Goal: Contribute content: Contribute content

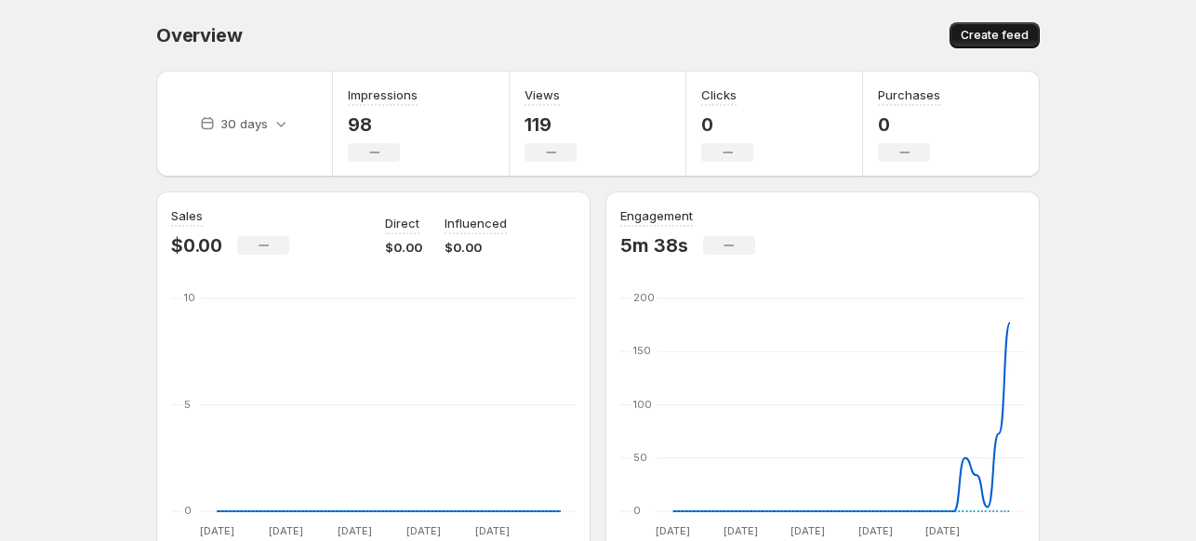
click at [974, 36] on span "Create feed" at bounding box center [995, 35] width 68 height 15
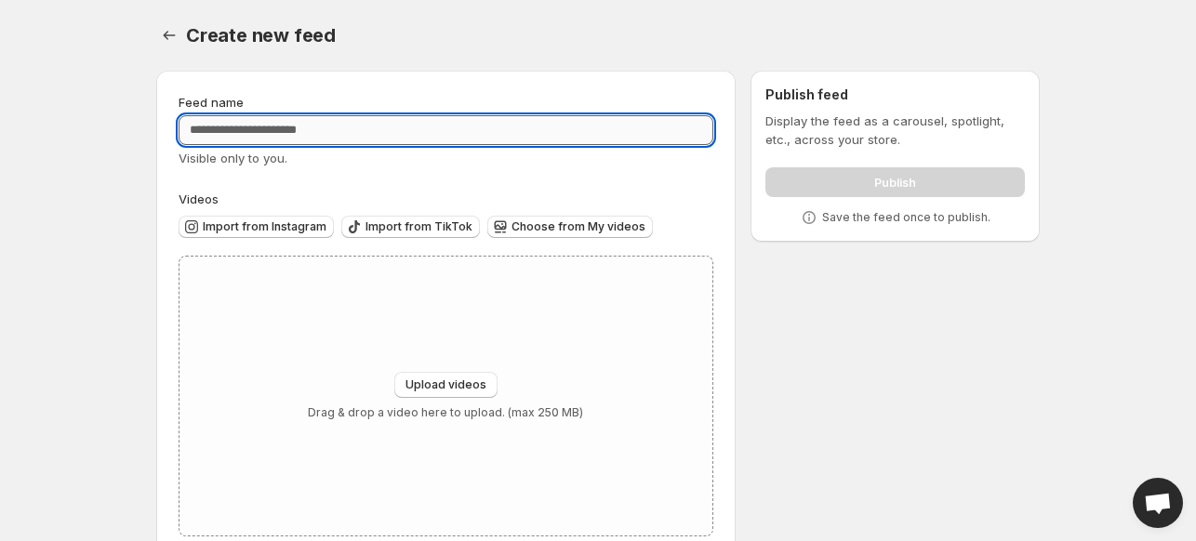
click at [398, 142] on input "Feed name" at bounding box center [446, 130] width 535 height 30
type input "****"
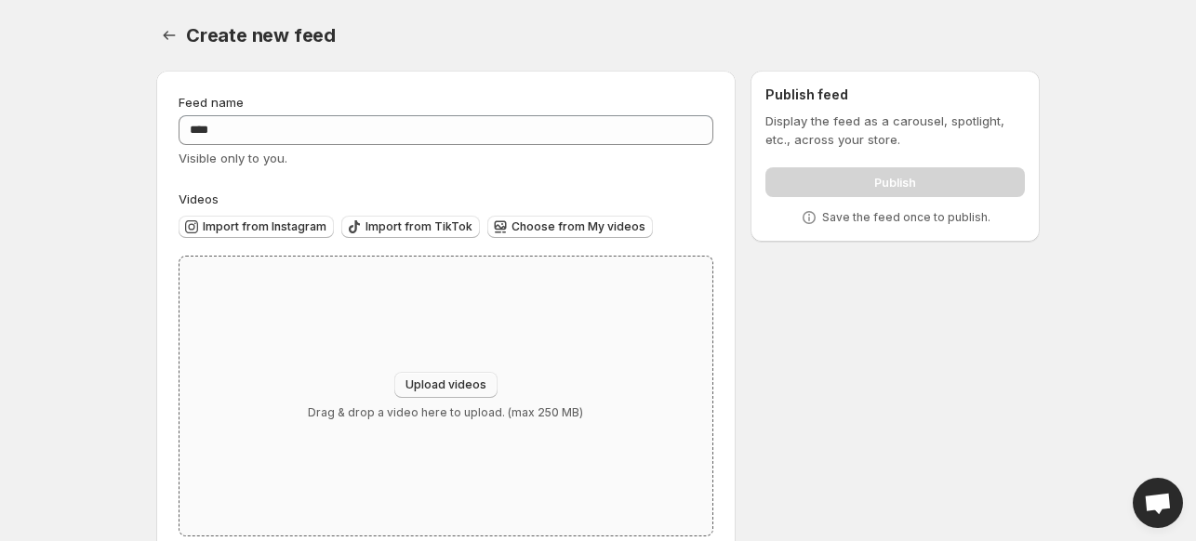
click at [450, 386] on span "Upload videos" at bounding box center [445, 385] width 81 height 15
type input "**********"
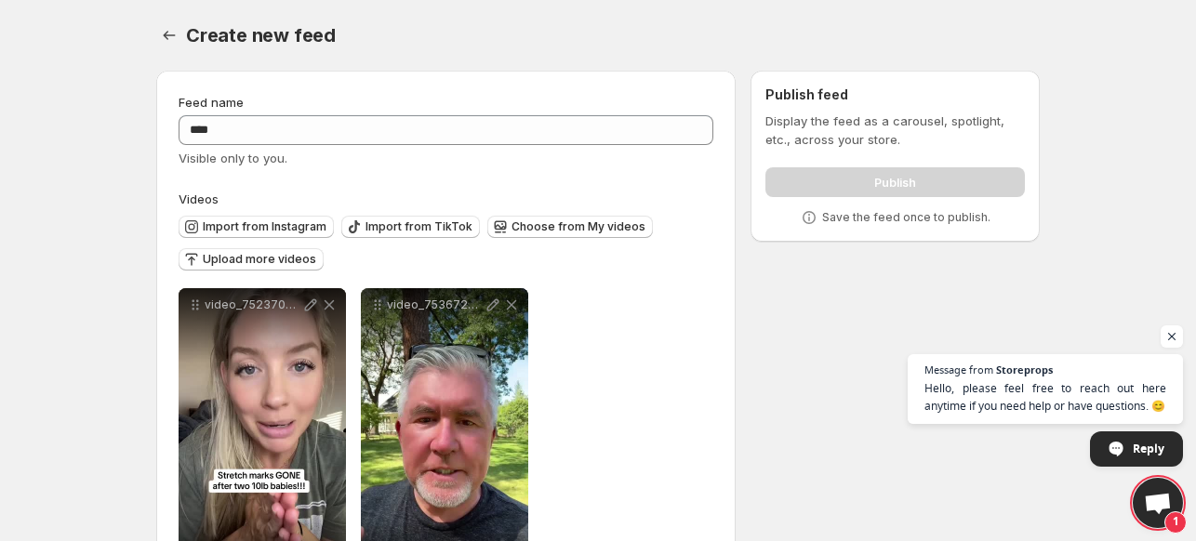
scroll to position [47, 0]
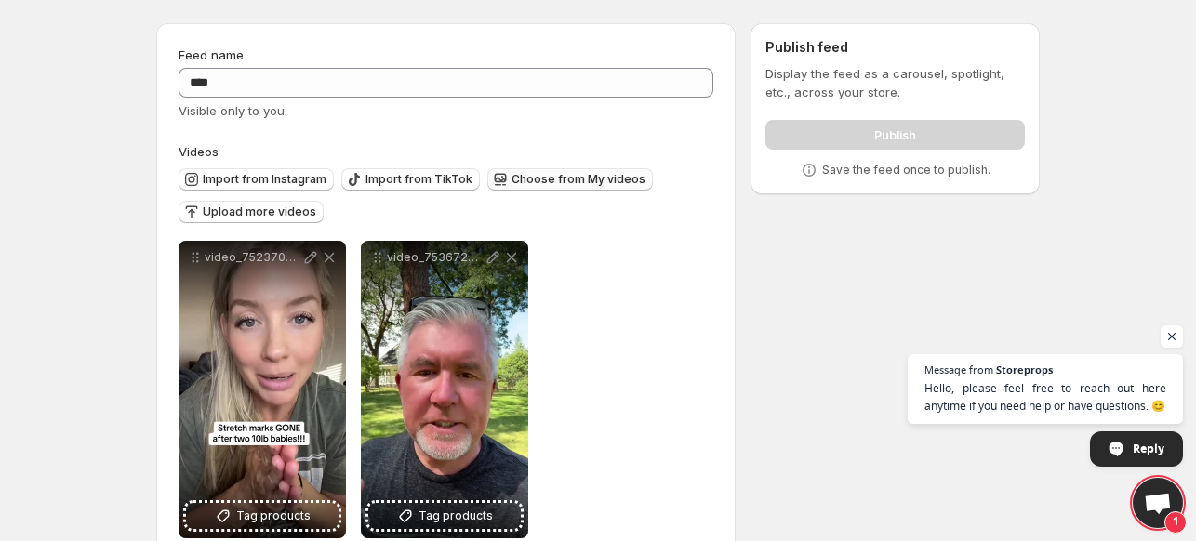
click at [522, 179] on span "Choose from My videos" at bounding box center [578, 179] width 134 height 15
click at [269, 208] on span "Upload more videos" at bounding box center [259, 212] width 113 height 15
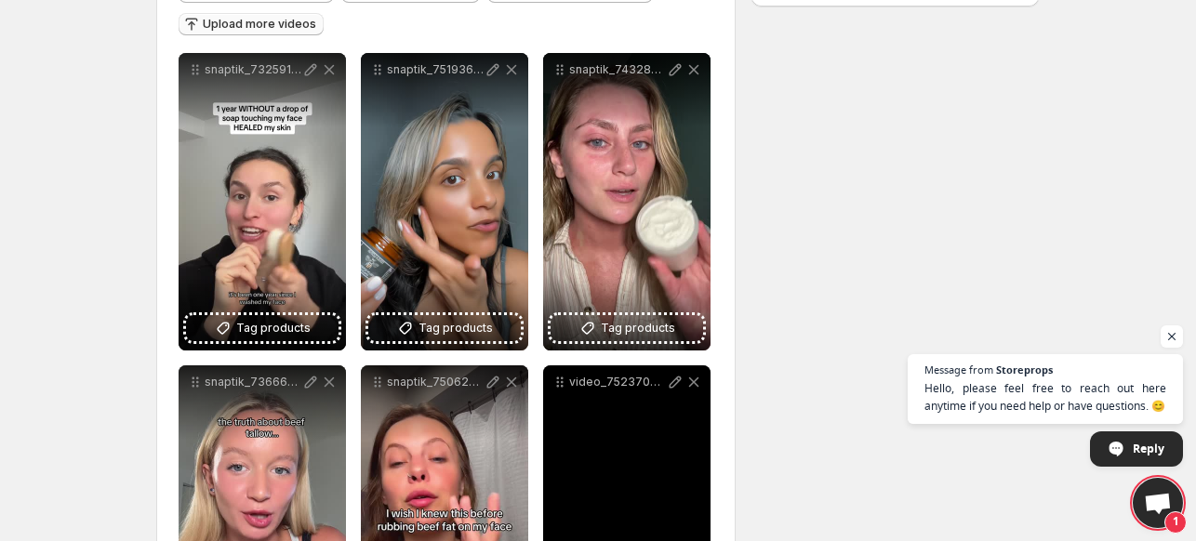
scroll to position [234, 0]
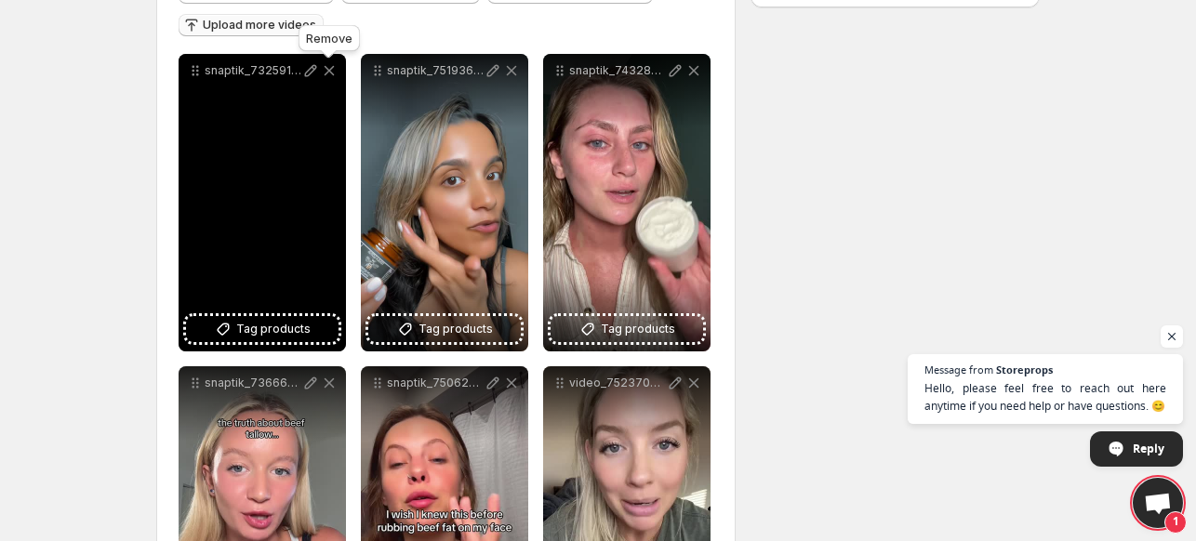
click at [330, 73] on icon at bounding box center [329, 70] width 19 height 19
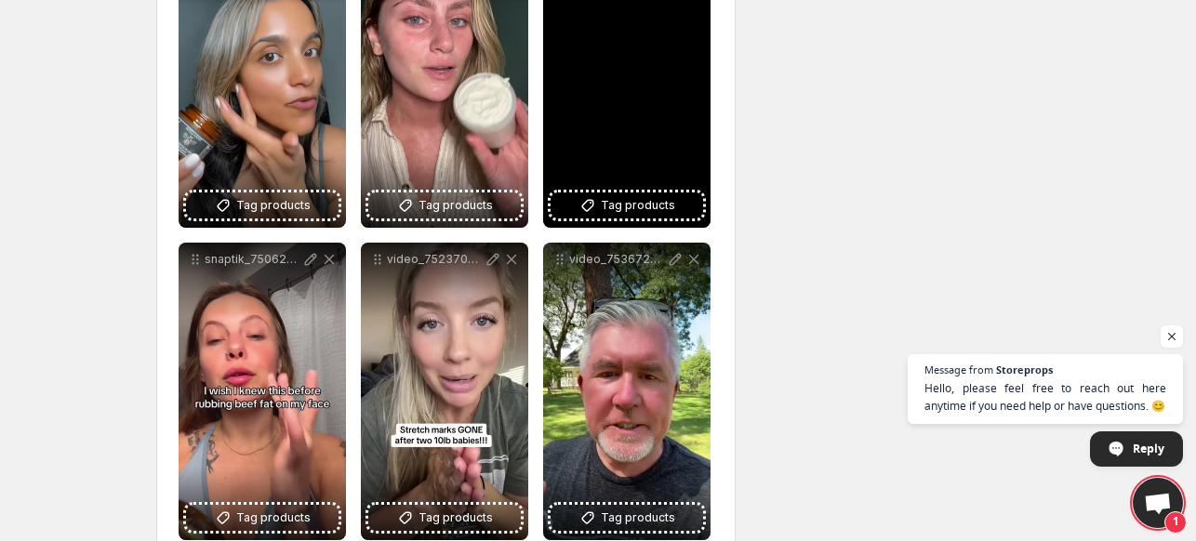
scroll to position [361, 0]
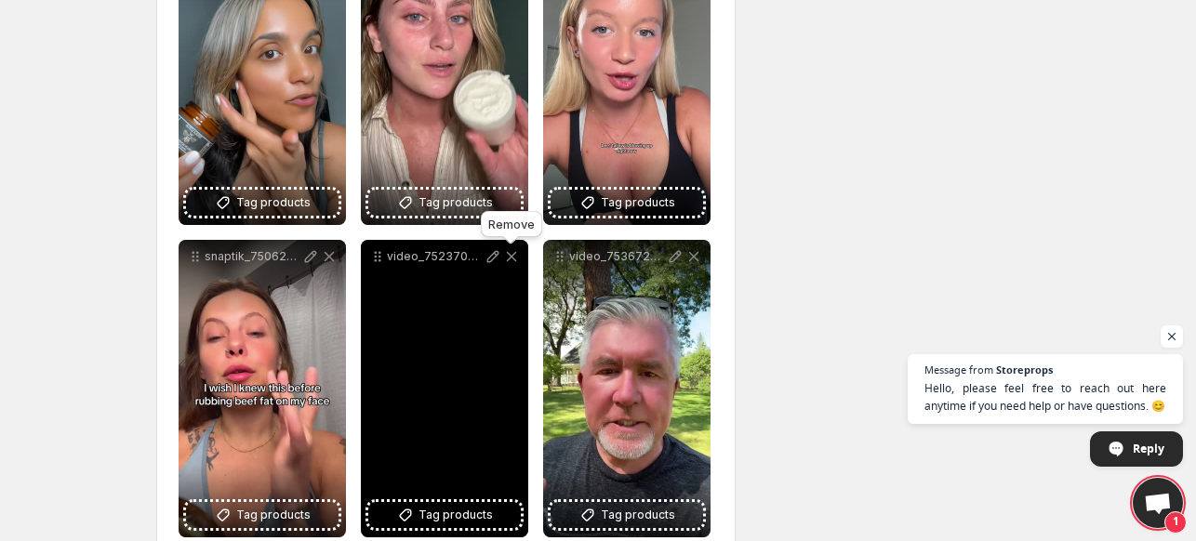
click at [513, 257] on icon at bounding box center [511, 256] width 19 height 19
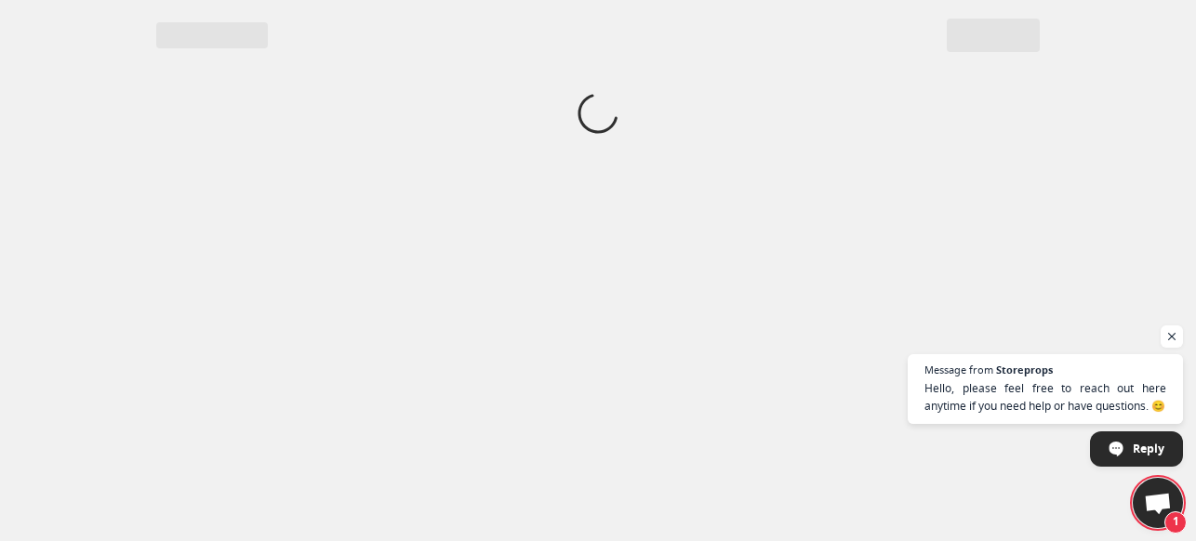
scroll to position [0, 0]
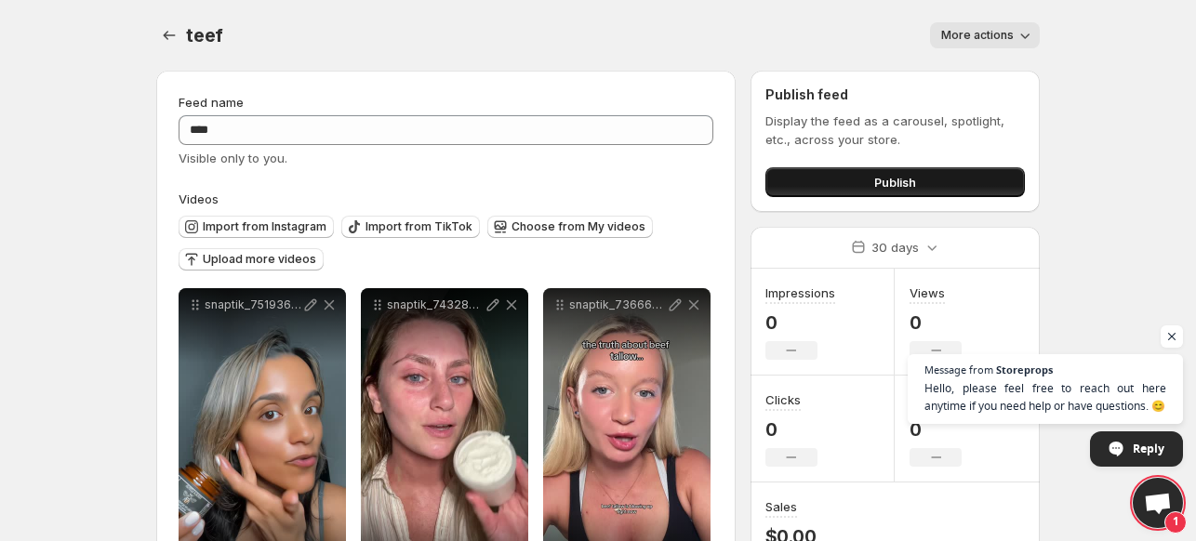
click at [837, 181] on button "Publish" at bounding box center [894, 182] width 259 height 30
